Goal: Use online tool/utility: Utilize a website feature to perform a specific function

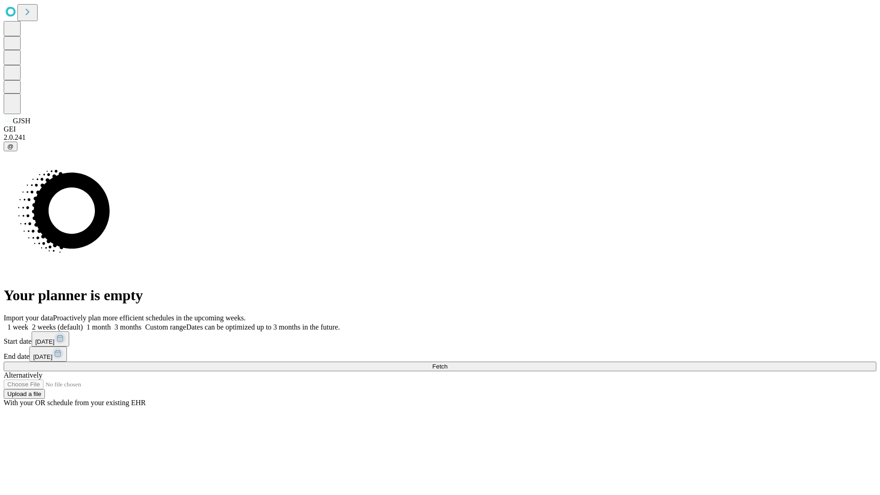
click at [448, 363] on span "Fetch" at bounding box center [439, 366] width 15 height 7
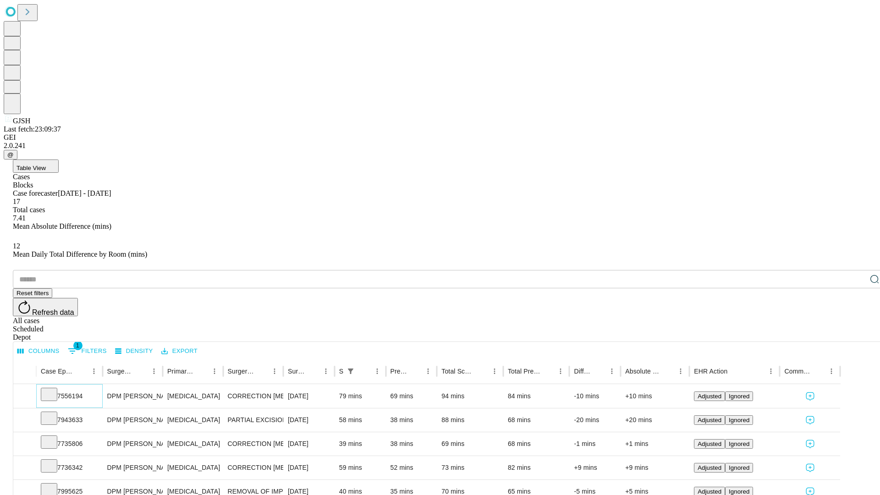
click at [54, 389] on icon at bounding box center [48, 393] width 9 height 9
